Goal: Transaction & Acquisition: Book appointment/travel/reservation

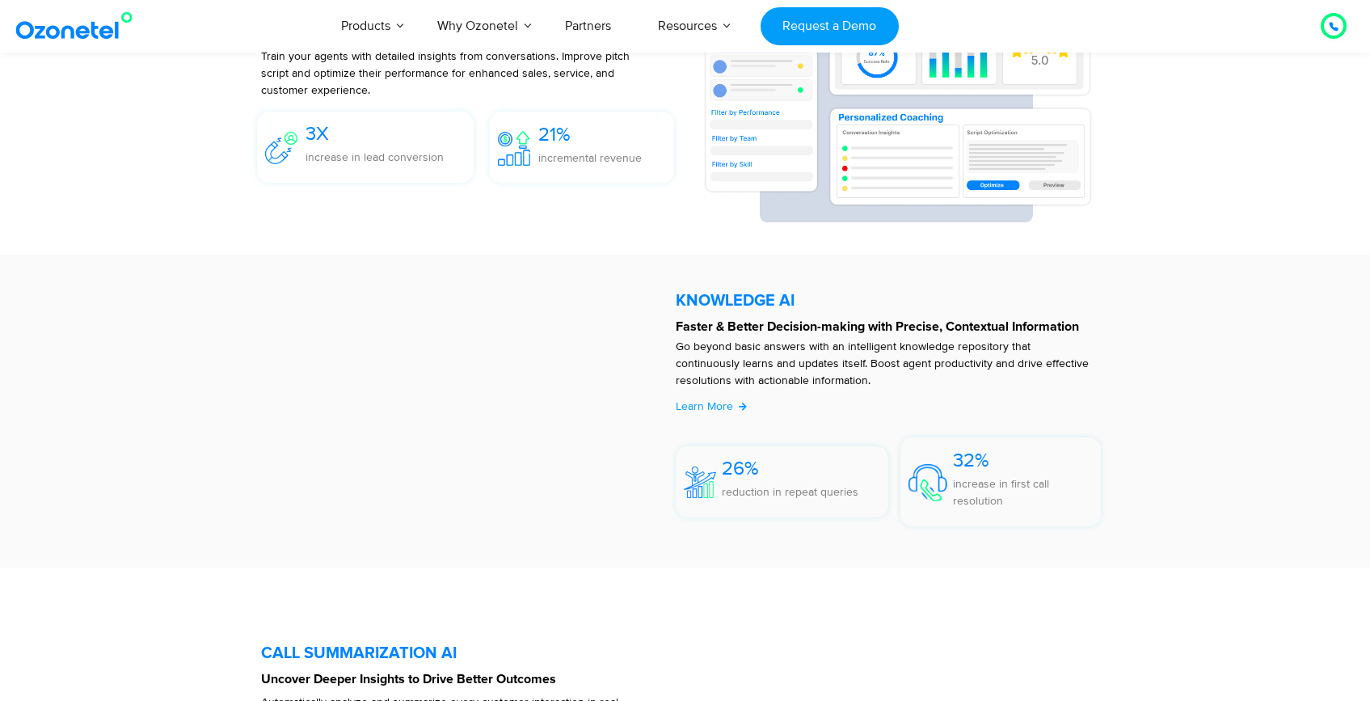
scroll to position [198, 0]
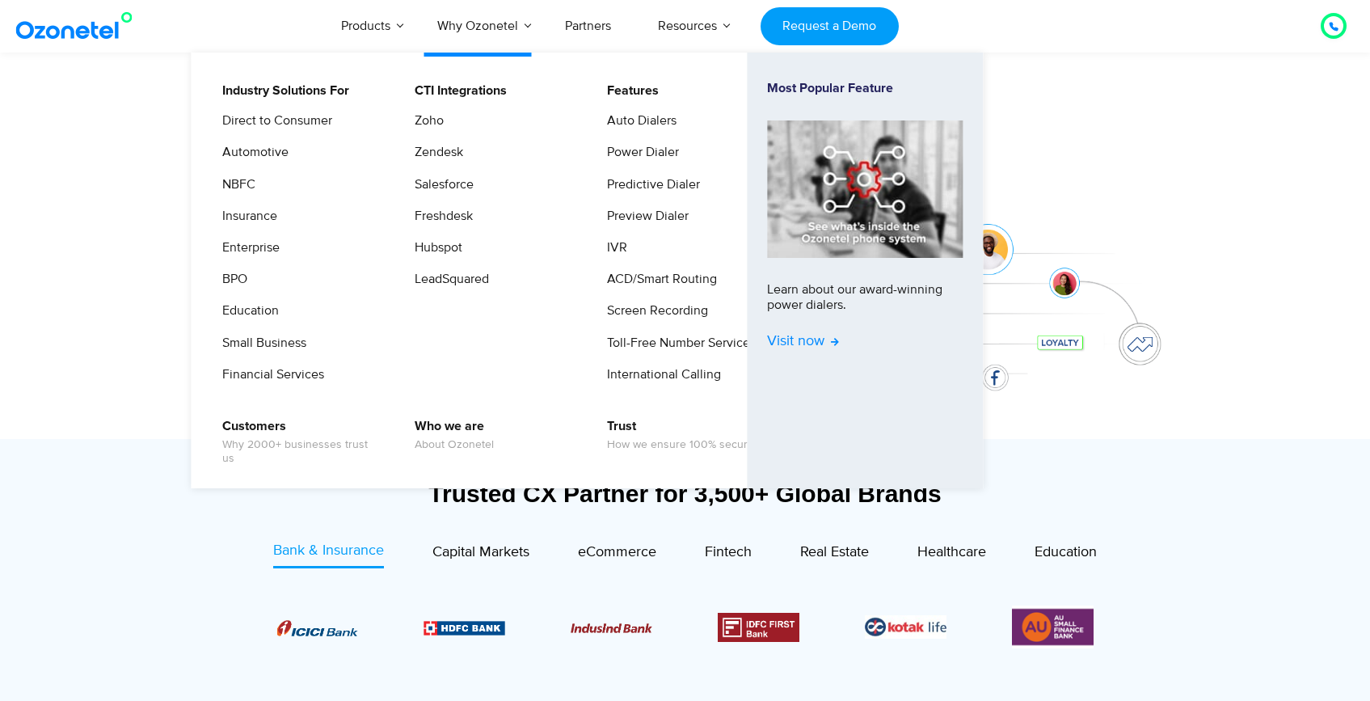
click at [806, 335] on span "Visit now" at bounding box center [803, 342] width 72 height 18
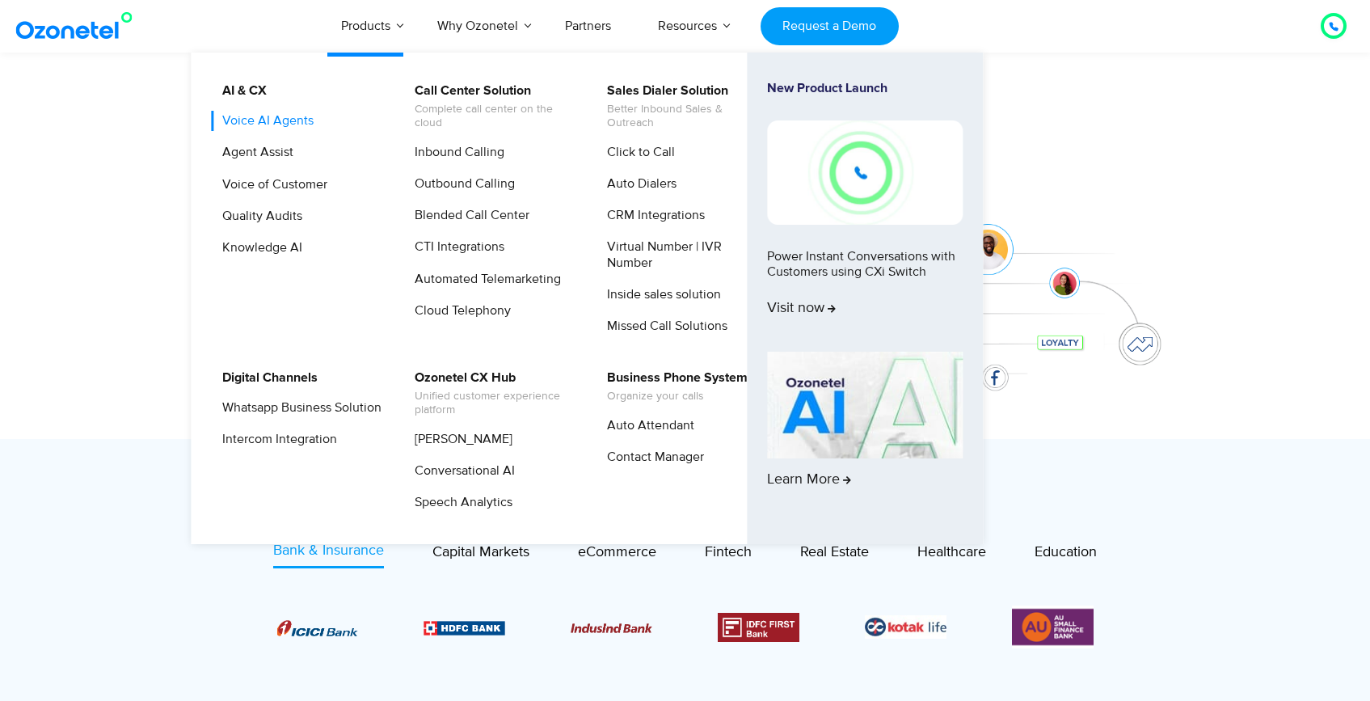
click at [272, 120] on link "Voice AI Agents" at bounding box center [264, 121] width 104 height 20
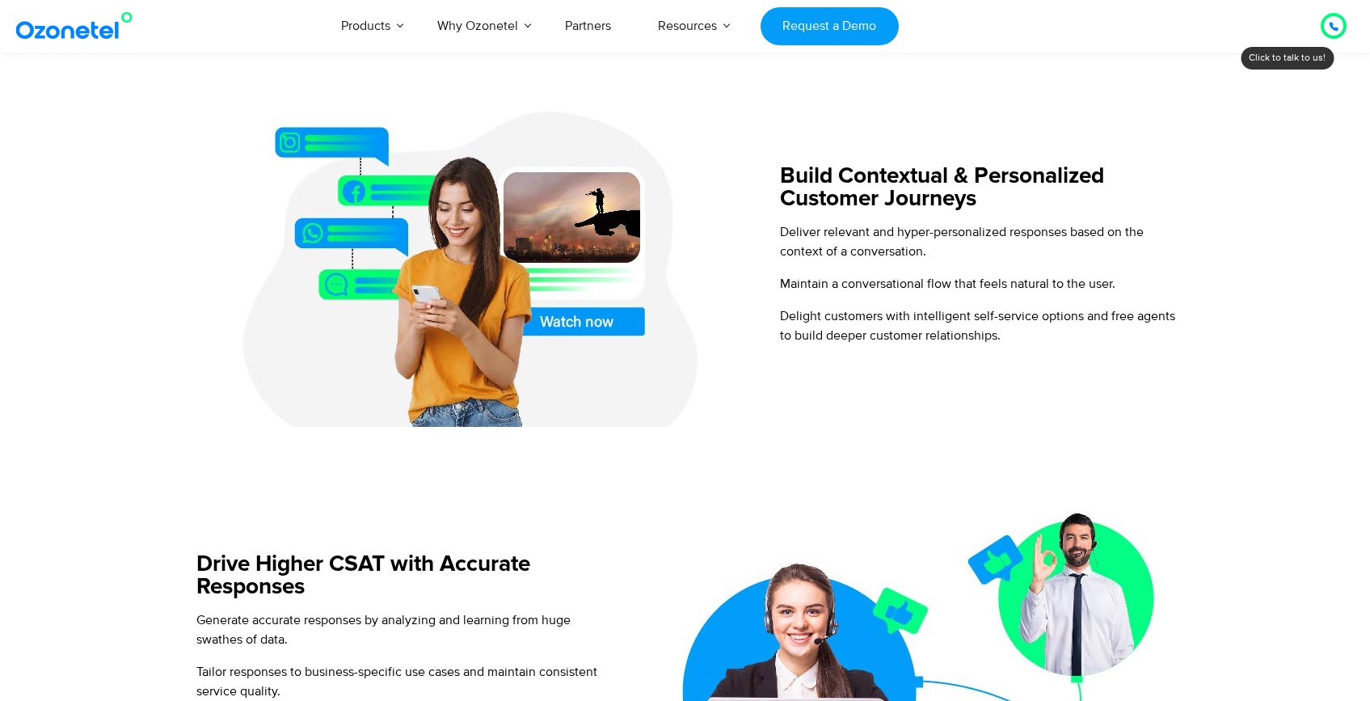
scroll to position [1222, 0]
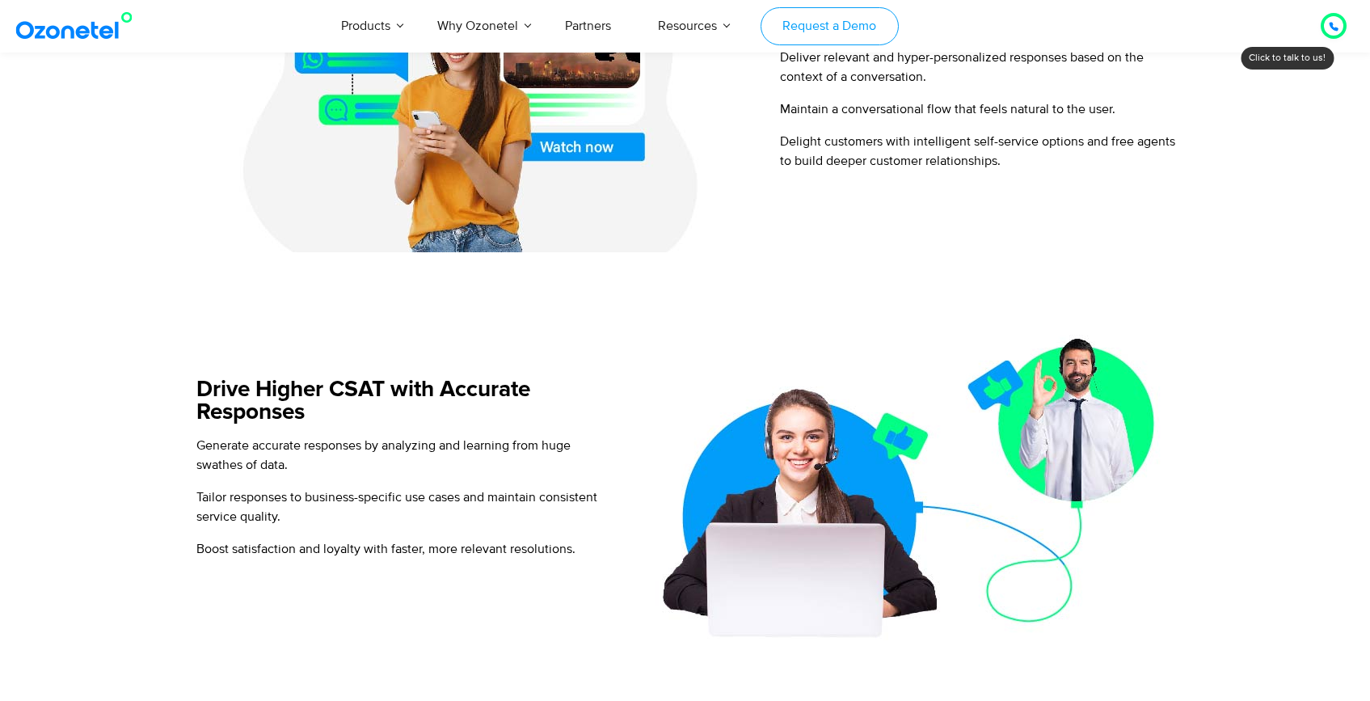
click at [795, 34] on link "Request a Demo" at bounding box center [829, 26] width 138 height 38
